Goal: Information Seeking & Learning: Learn about a topic

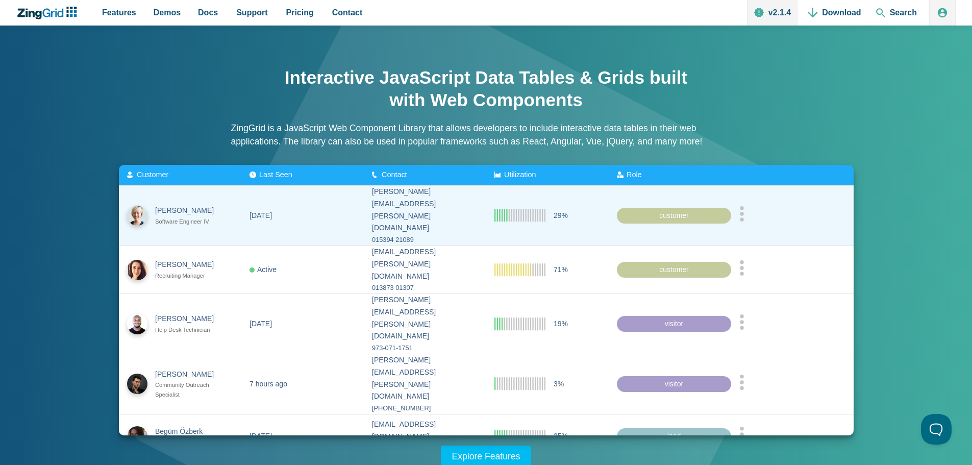
click at [427, 234] on div "015394 21089" at bounding box center [425, 239] width 106 height 11
drag, startPoint x: 422, startPoint y: 215, endPoint x: 361, endPoint y: 201, distance: 62.3
click at [364, 202] on zg-cell "melissa.johnston@angelfire.com 015394 21089" at bounding box center [425, 216] width 122 height 60
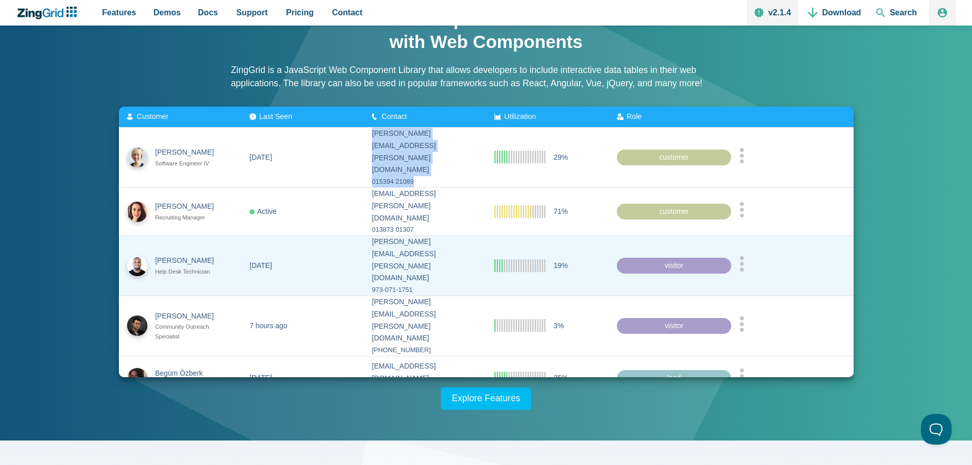
scroll to position [102, 0]
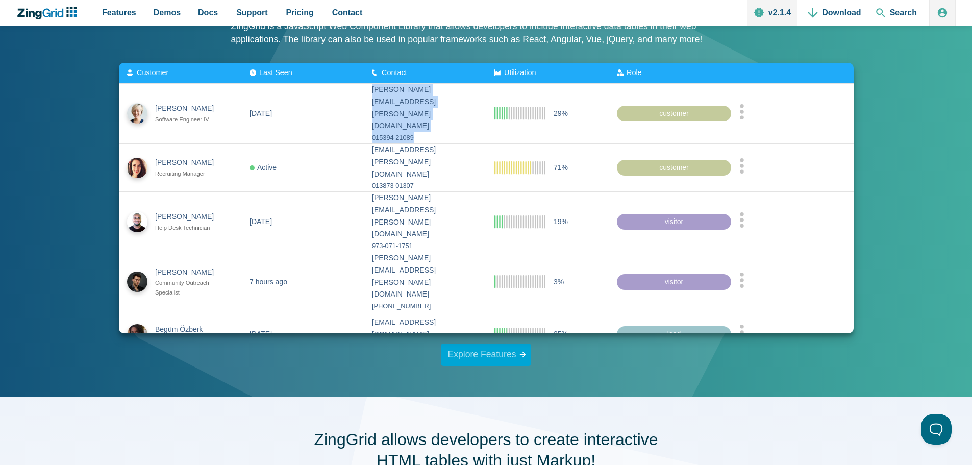
click at [484, 355] on link "Explore Features" at bounding box center [486, 354] width 91 height 22
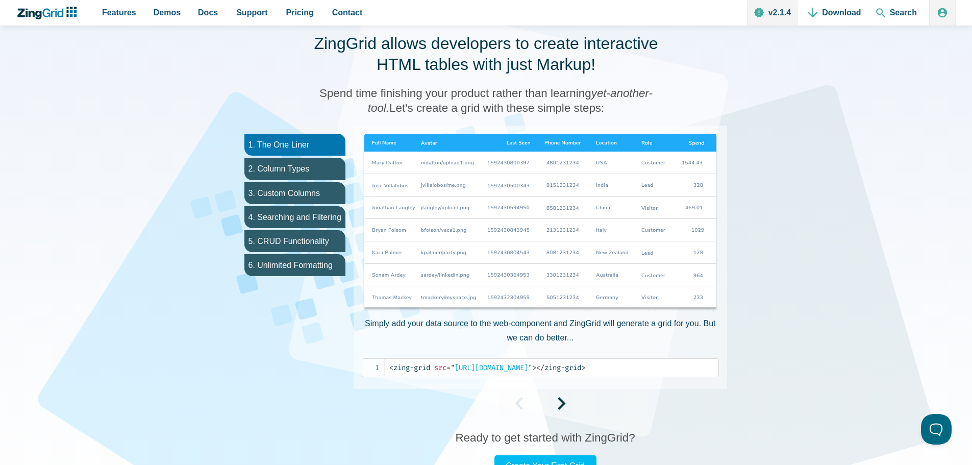
scroll to position [499, 0]
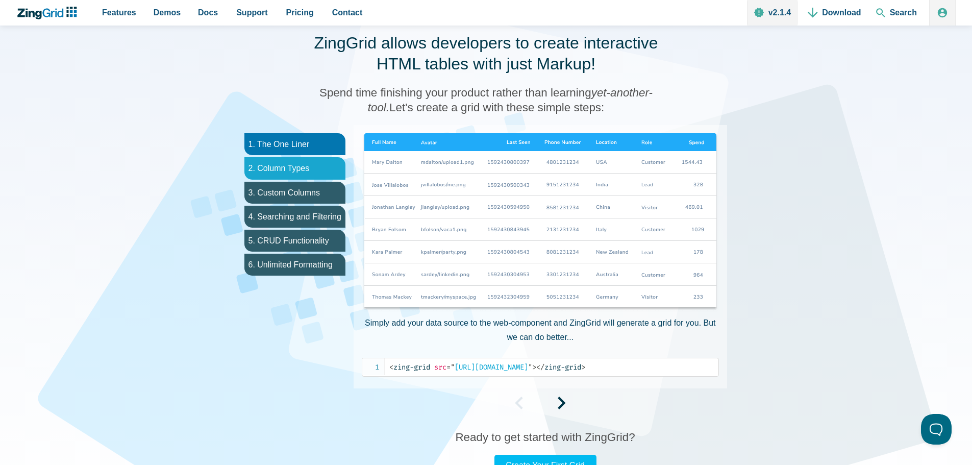
click at [300, 165] on li "2. Column Types" at bounding box center [294, 168] width 101 height 22
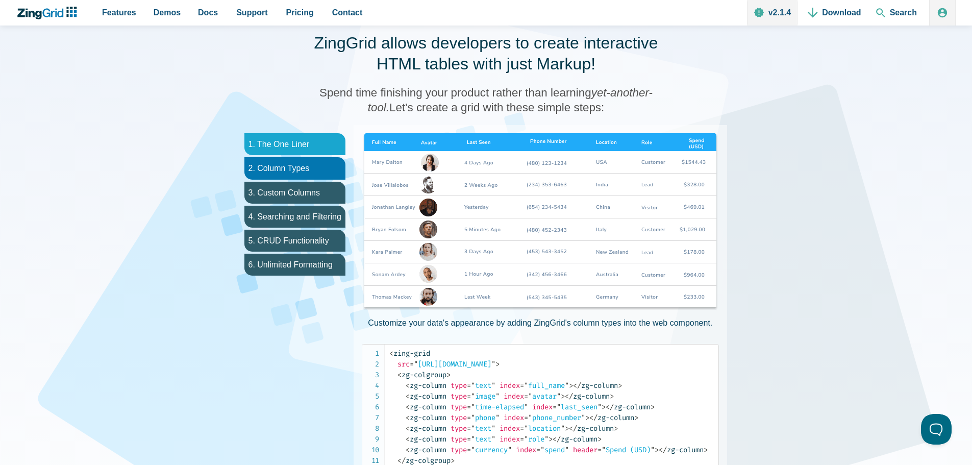
click at [301, 146] on li "1. The One Liner" at bounding box center [294, 144] width 101 height 22
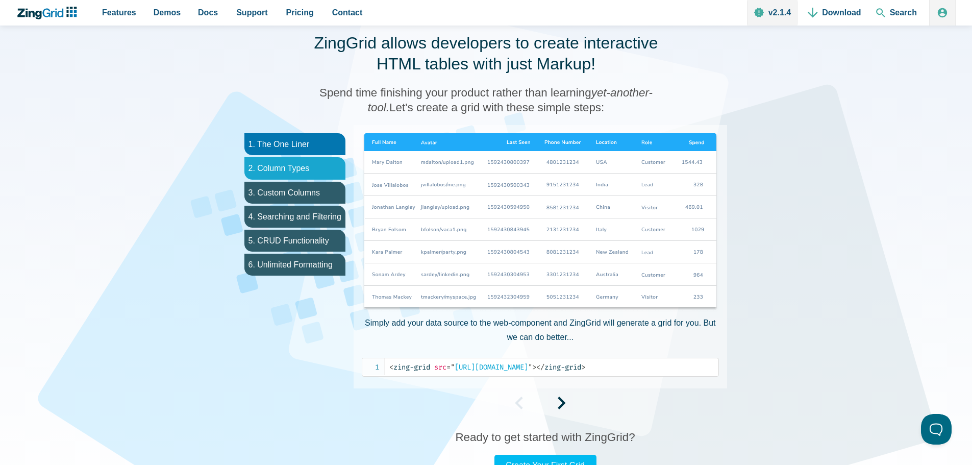
click at [299, 166] on li "2. Column Types" at bounding box center [294, 168] width 101 height 22
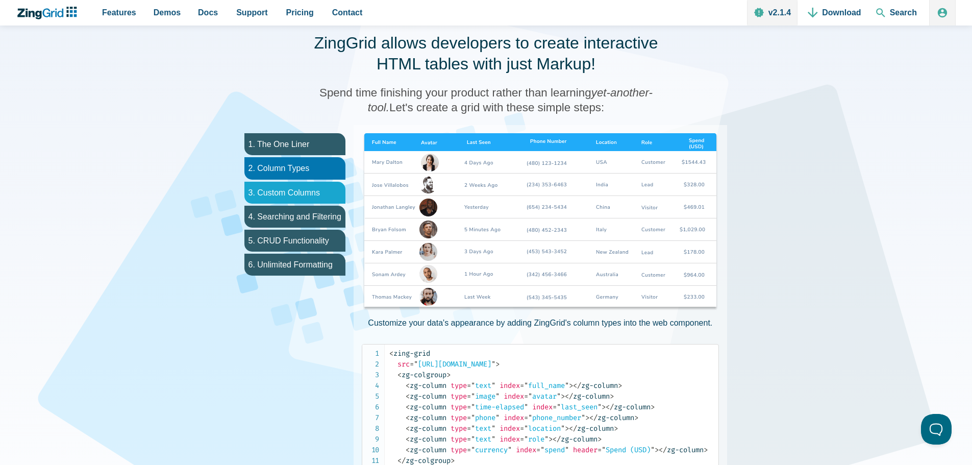
click at [296, 190] on li "3. Custom Columns" at bounding box center [294, 193] width 101 height 22
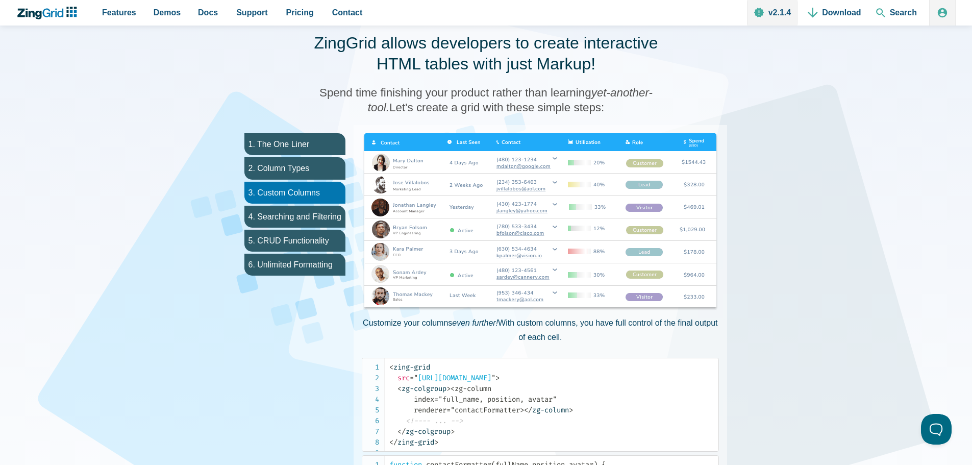
click at [457, 140] on img "App Content" at bounding box center [540, 222] width 357 height 179
click at [387, 143] on img "App Content" at bounding box center [540, 222] width 357 height 179
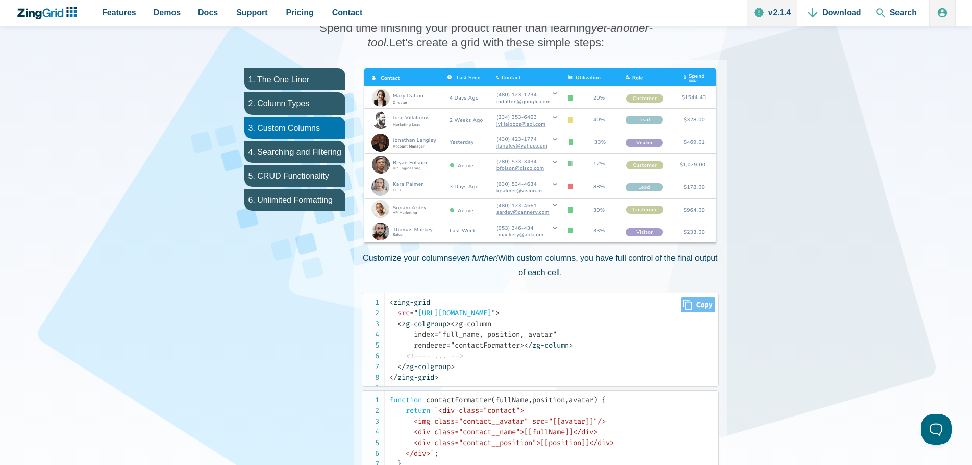
scroll to position [550, 0]
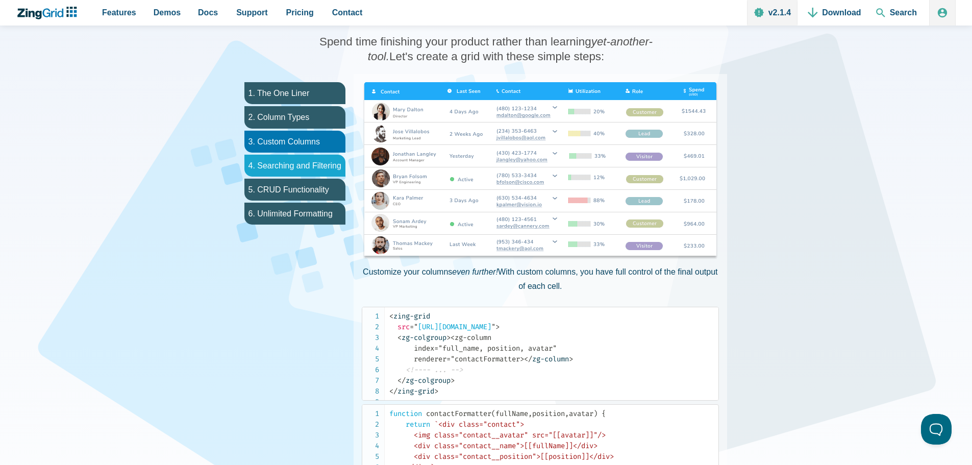
click at [295, 170] on li "4. Searching and Filtering" at bounding box center [294, 166] width 101 height 22
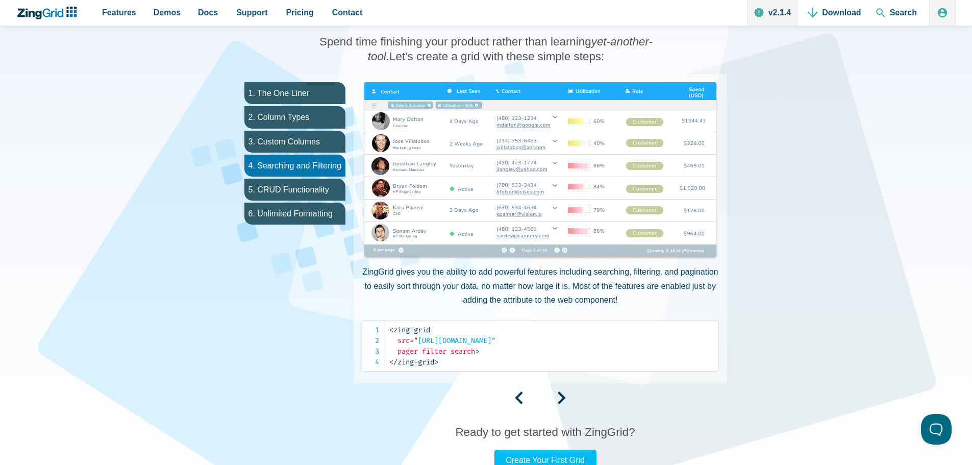
click at [575, 178] on img "App Content" at bounding box center [540, 171] width 357 height 179
click at [550, 456] on link "Create Your First Grid" at bounding box center [546, 460] width 102 height 21
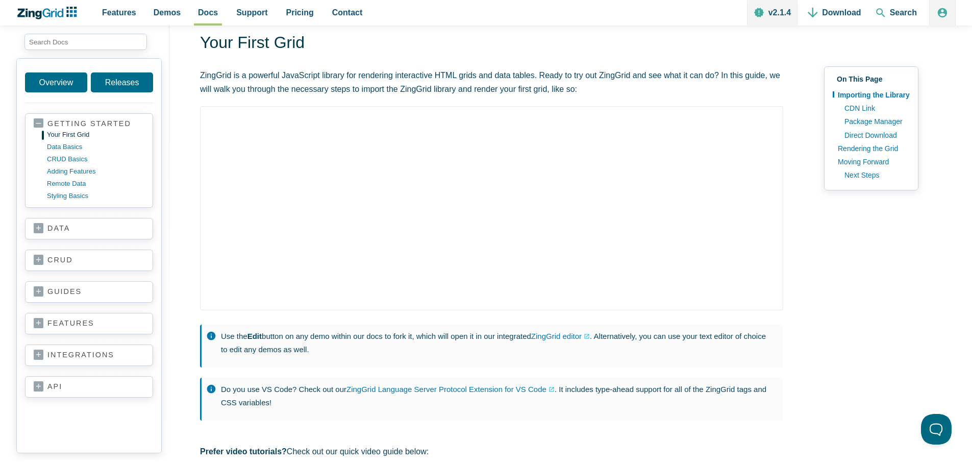
scroll to position [51, 0]
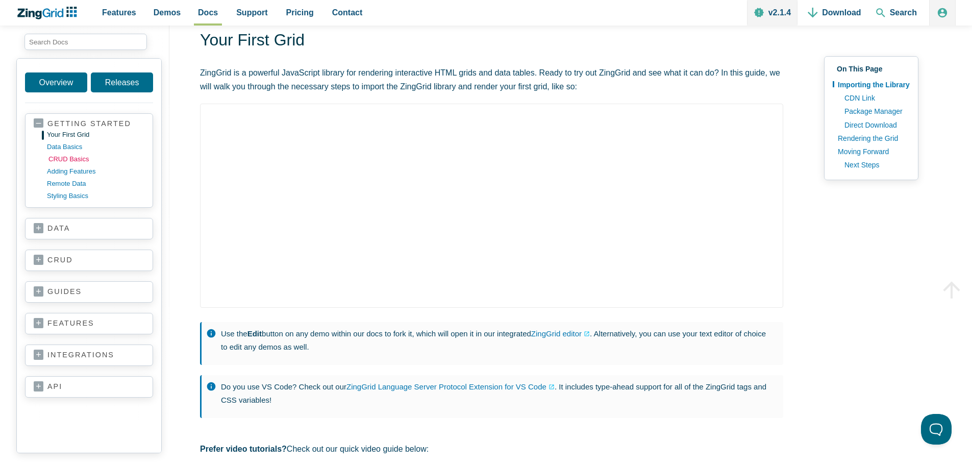
click at [76, 158] on link "CRUD basics" at bounding box center [96, 159] width 97 height 12
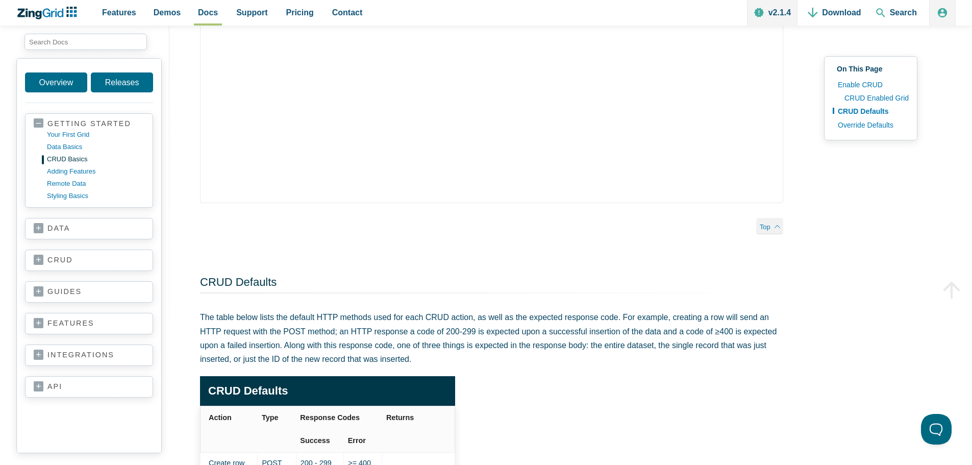
scroll to position [671, 0]
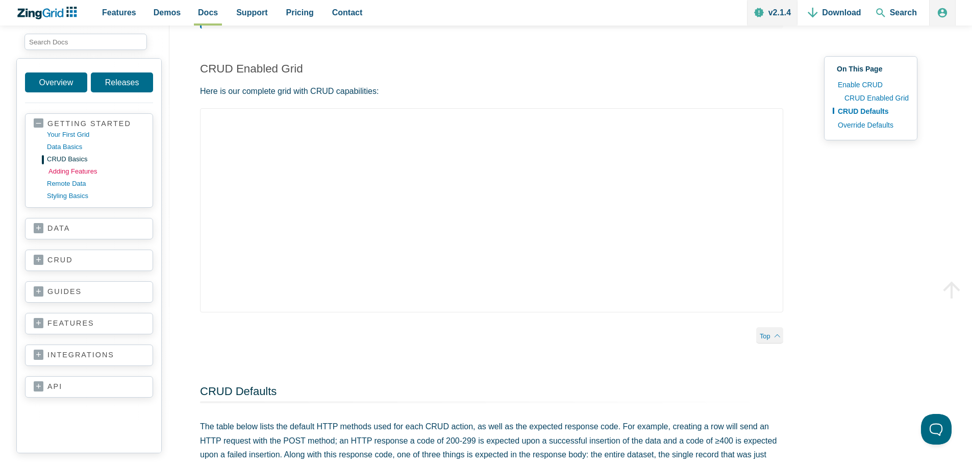
click at [80, 172] on link "adding features" at bounding box center [96, 171] width 97 height 12
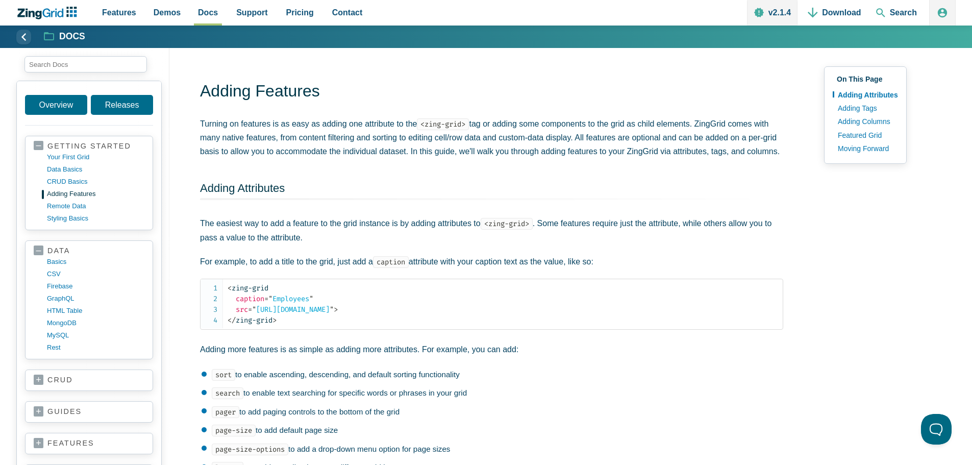
scroll to position [107, 0]
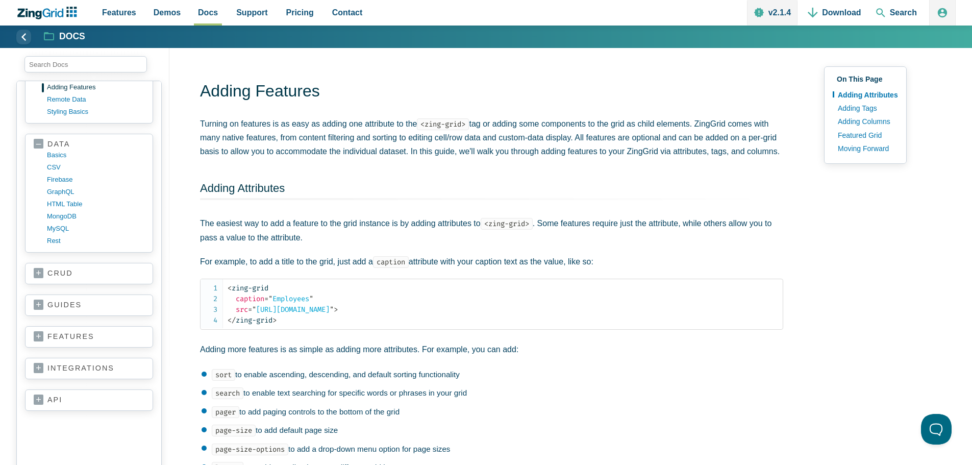
click at [82, 302] on link "guides" at bounding box center [89, 305] width 111 height 10
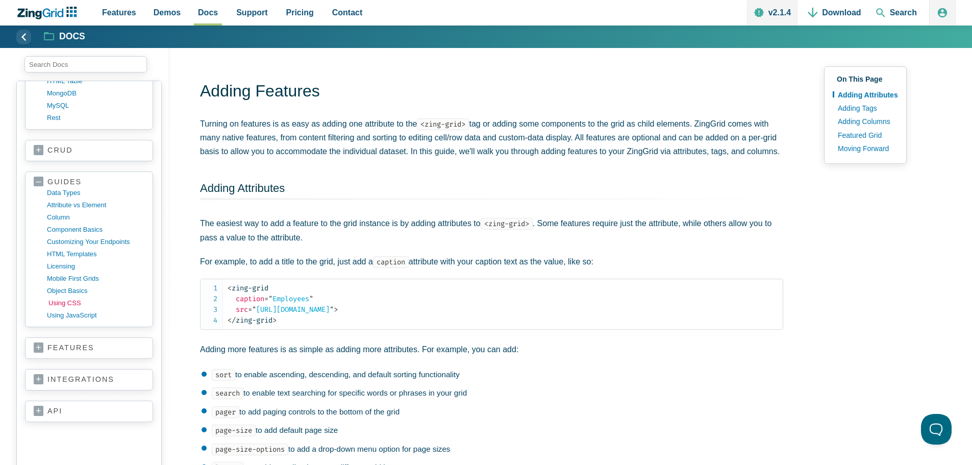
scroll to position [241, 0]
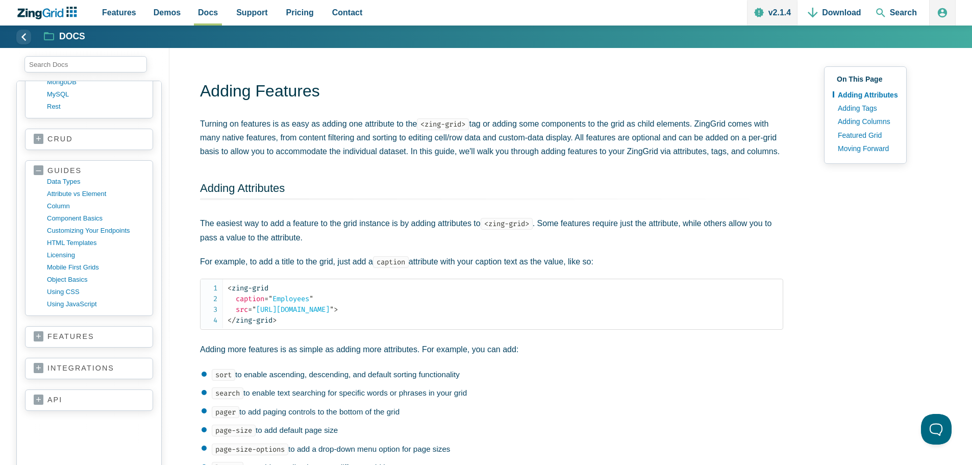
click at [89, 345] on section "features accessibility adapters aggregation batch editing button caption column…" at bounding box center [89, 336] width 128 height 21
click at [85, 339] on link "features" at bounding box center [89, 337] width 111 height 10
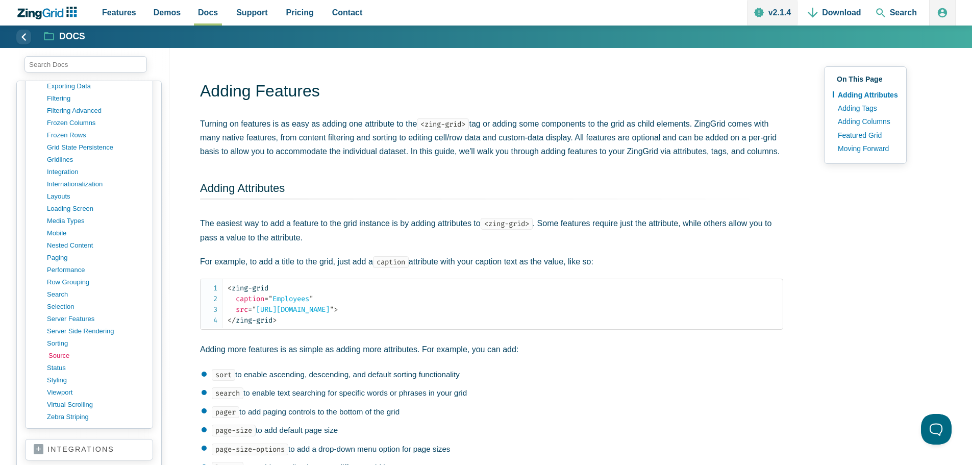
scroll to position [751, 0]
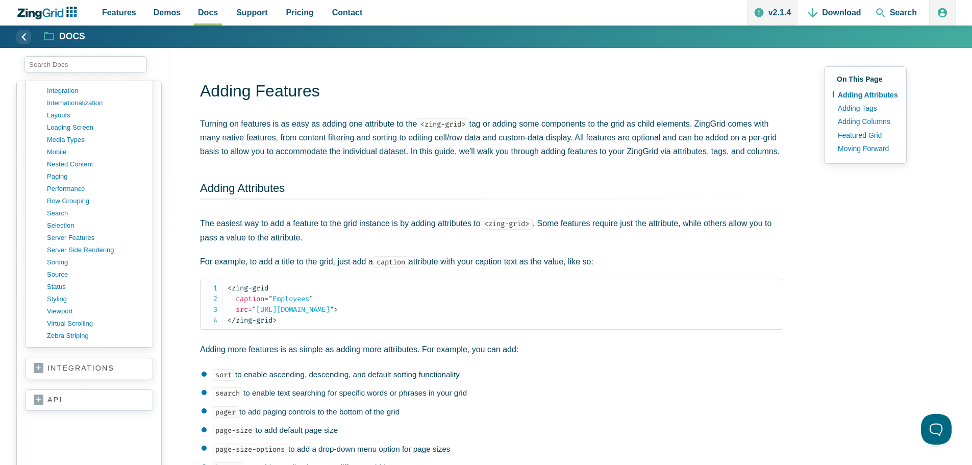
click at [86, 366] on link "integrations" at bounding box center [89, 368] width 111 height 10
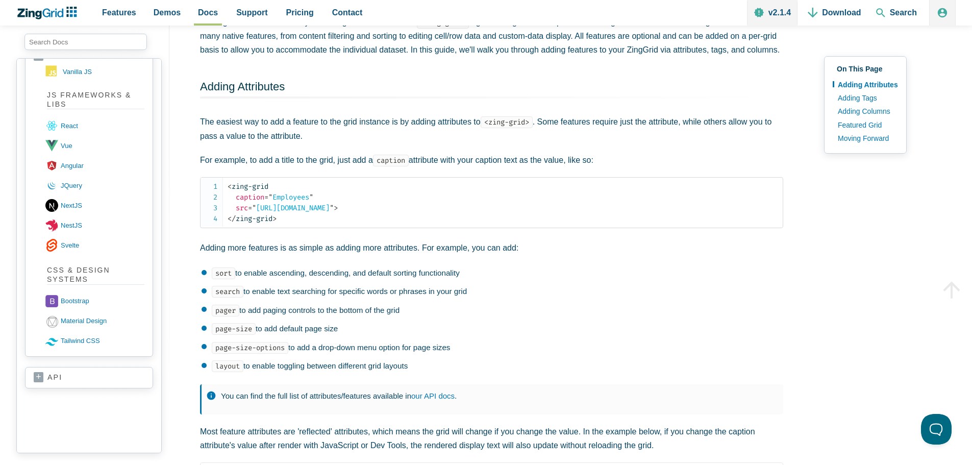
scroll to position [102, 0]
click at [75, 375] on link "api" at bounding box center [89, 378] width 111 height 10
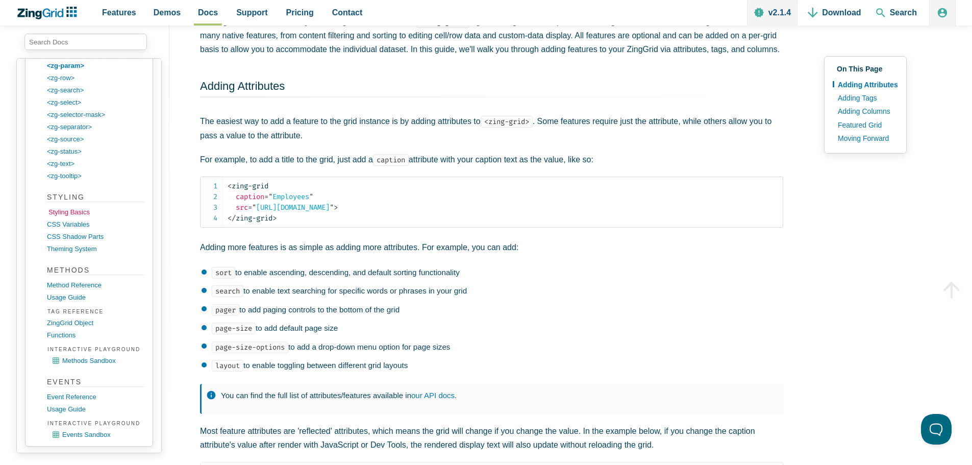
scroll to position [1973, 0]
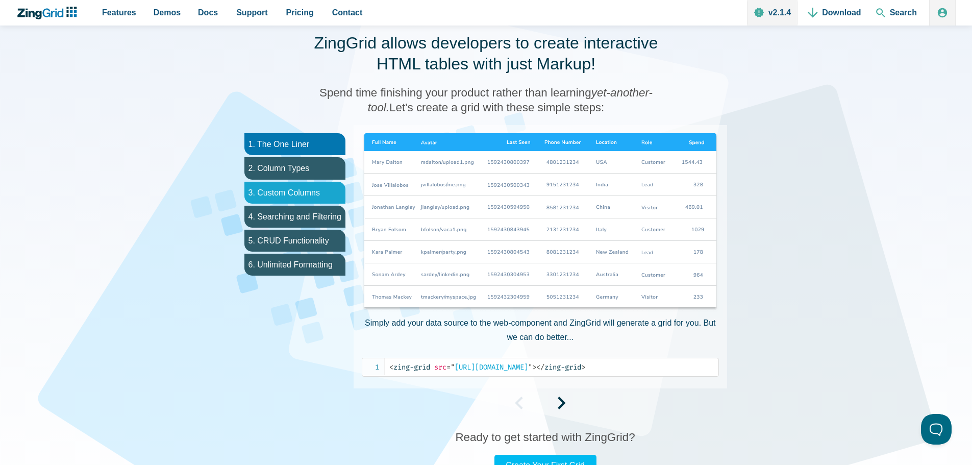
click at [294, 190] on li "3. Custom Columns" at bounding box center [294, 193] width 101 height 22
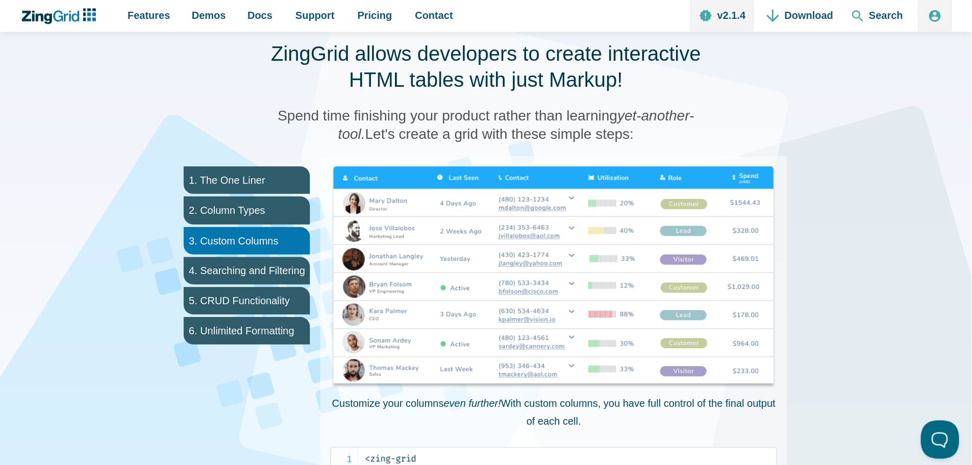
scroll to position [499, 0]
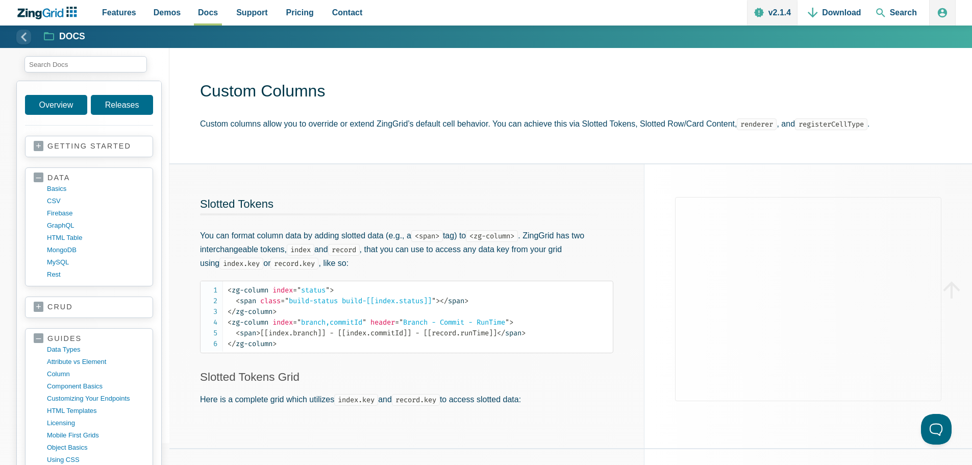
click at [24, 38] on span "App Content" at bounding box center [23, 37] width 15 height 15
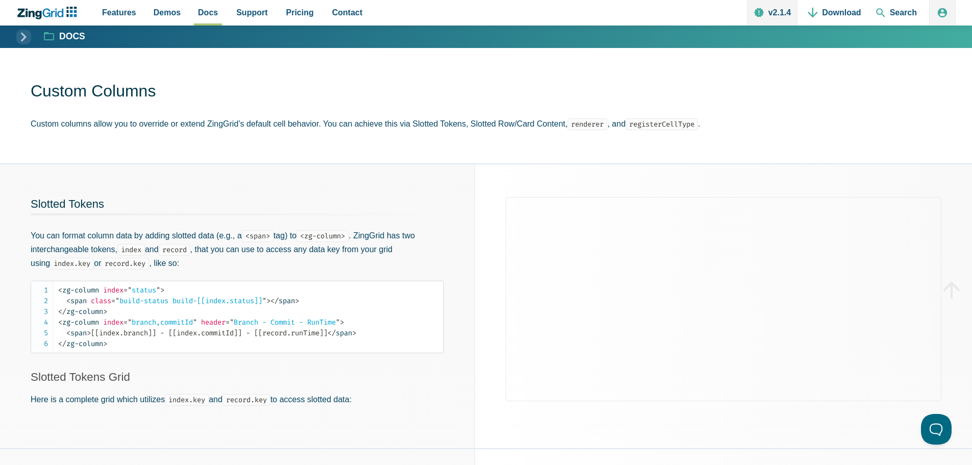
click at [24, 35] on span "App Content" at bounding box center [23, 37] width 15 height 15
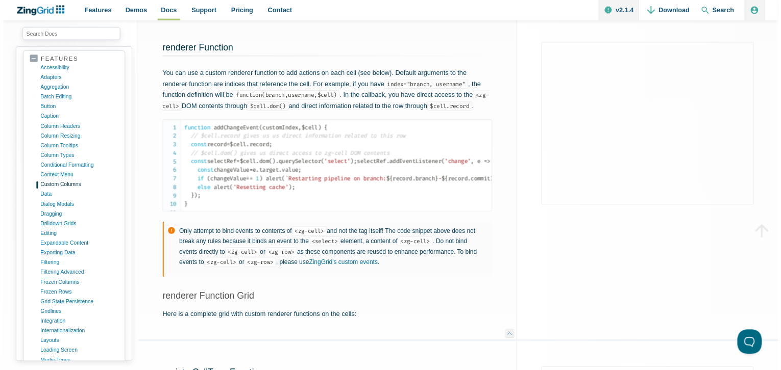
scroll to position [1107, 0]
